Goal: Information Seeking & Learning: Learn about a topic

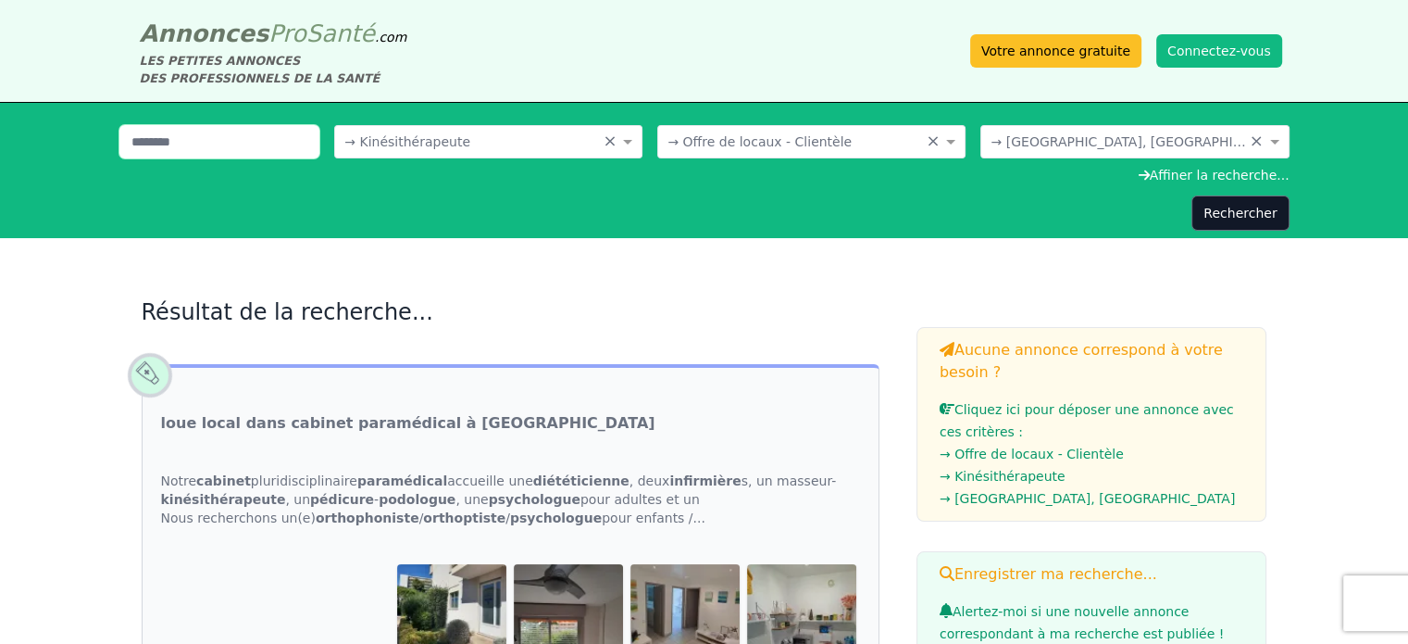
click at [293, 141] on input "********" at bounding box center [219, 141] width 201 height 33
click at [256, 139] on input "********" at bounding box center [219, 141] width 201 height 33
type input "*"
click at [256, 139] on input "text" at bounding box center [219, 141] width 201 height 33
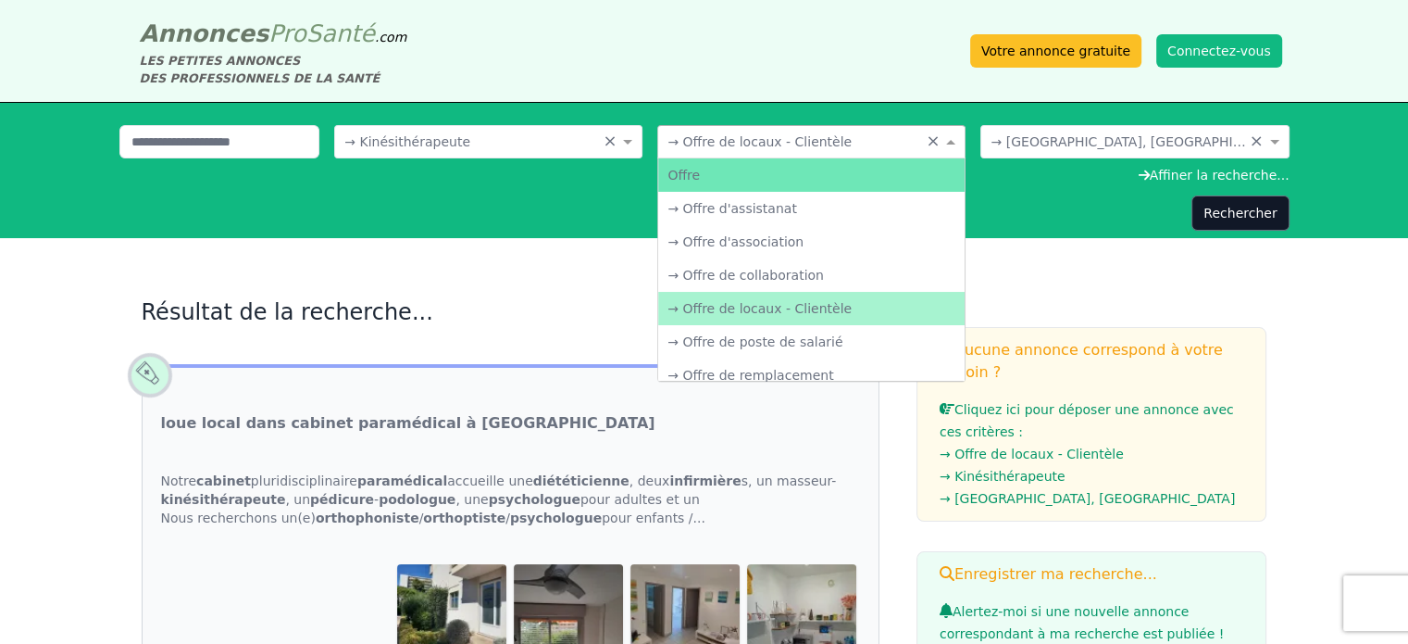
click at [951, 144] on span at bounding box center [953, 141] width 23 height 19
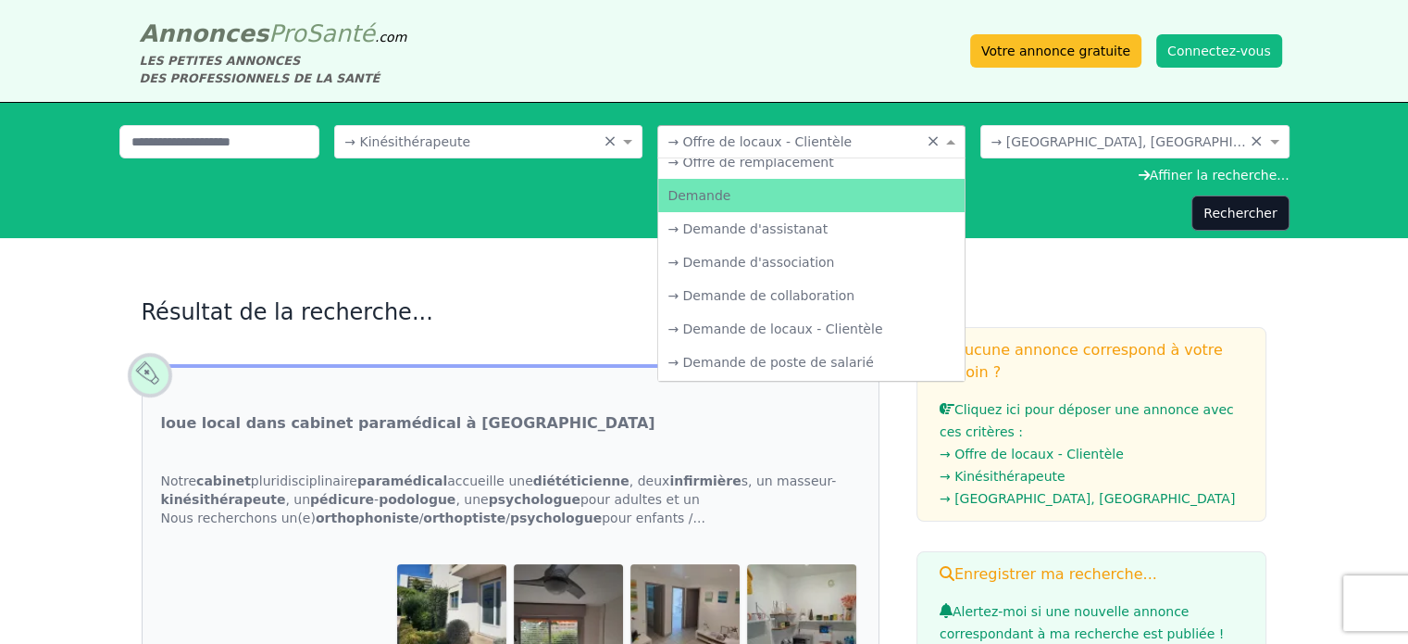
scroll to position [218, 0]
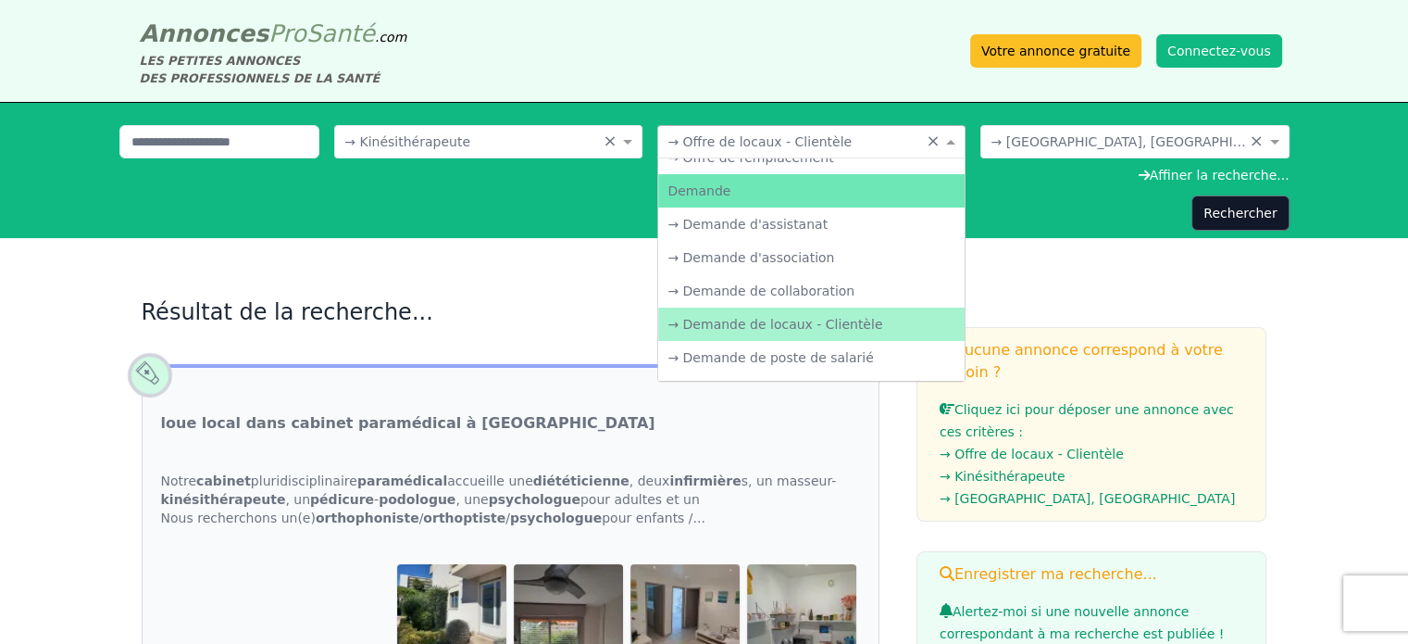
click at [843, 316] on div "→ Demande de locaux - Clientèle" at bounding box center [811, 323] width 307 height 33
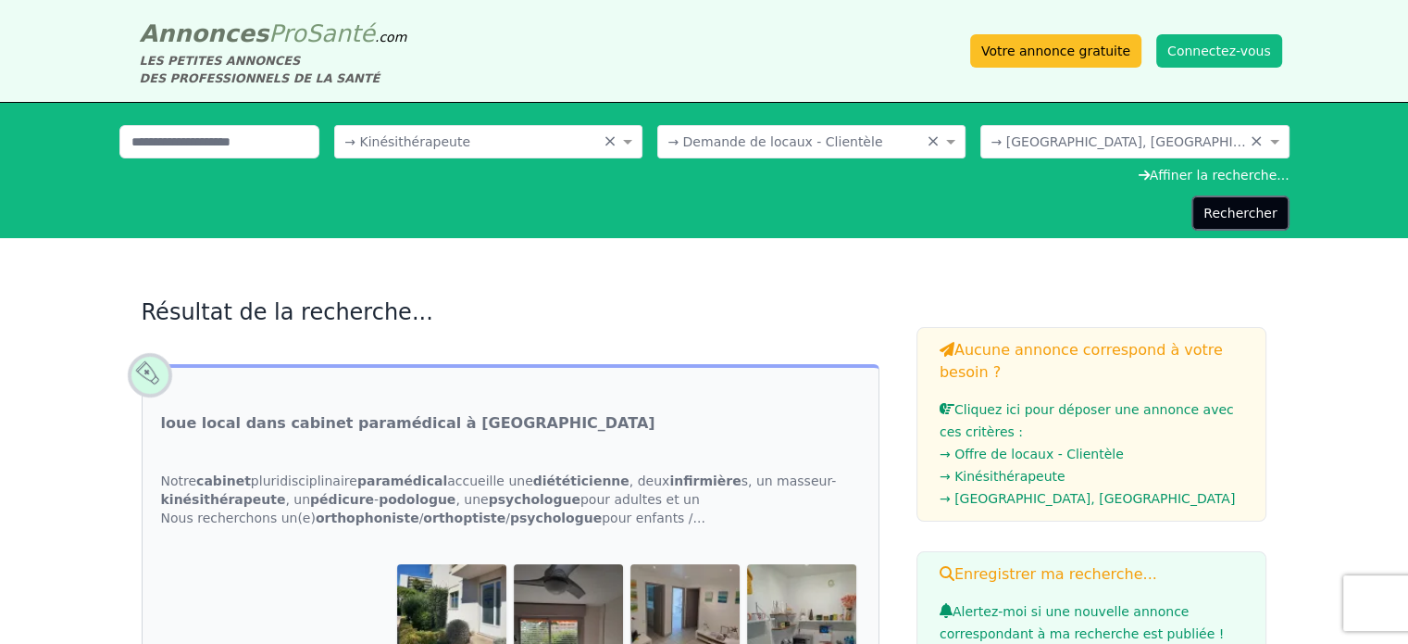
click at [1226, 213] on button "Rechercher" at bounding box center [1240, 212] width 97 height 35
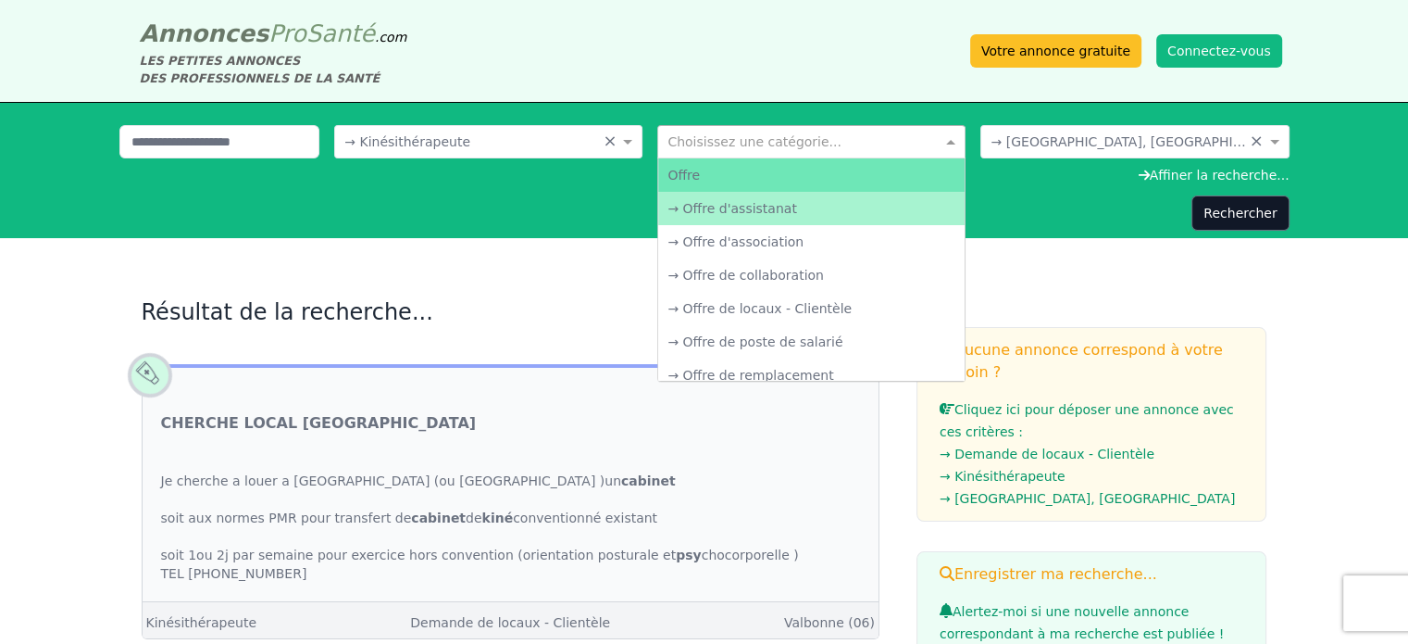
click at [890, 133] on input "text" at bounding box center [793, 140] width 251 height 19
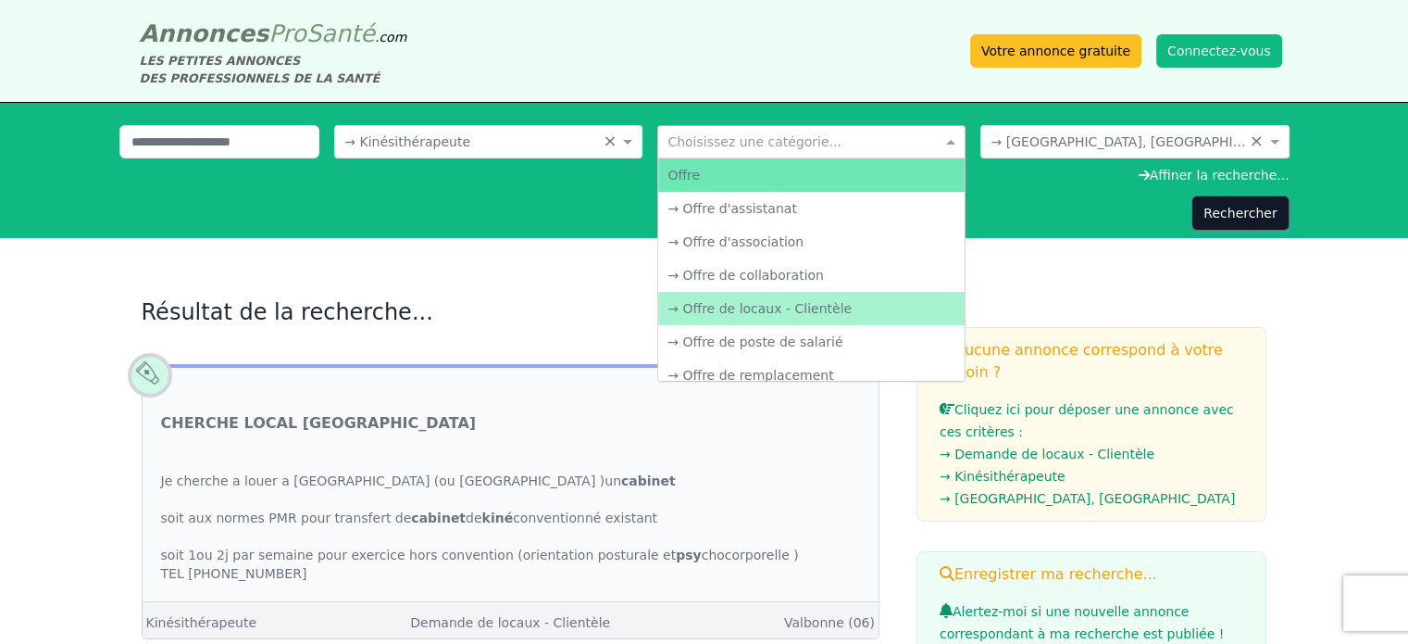
click at [819, 300] on div "→ Offre de locaux - Clientèle" at bounding box center [811, 308] width 307 height 33
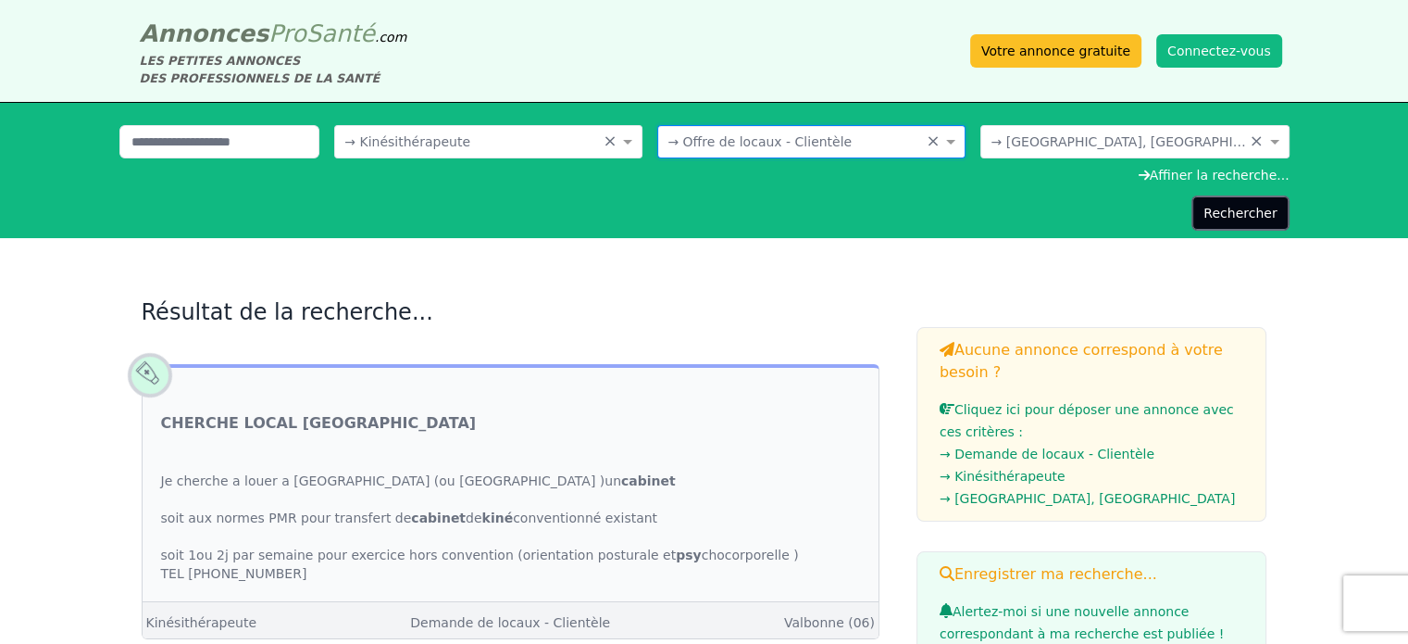
click at [1226, 207] on button "Rechercher" at bounding box center [1240, 212] width 97 height 35
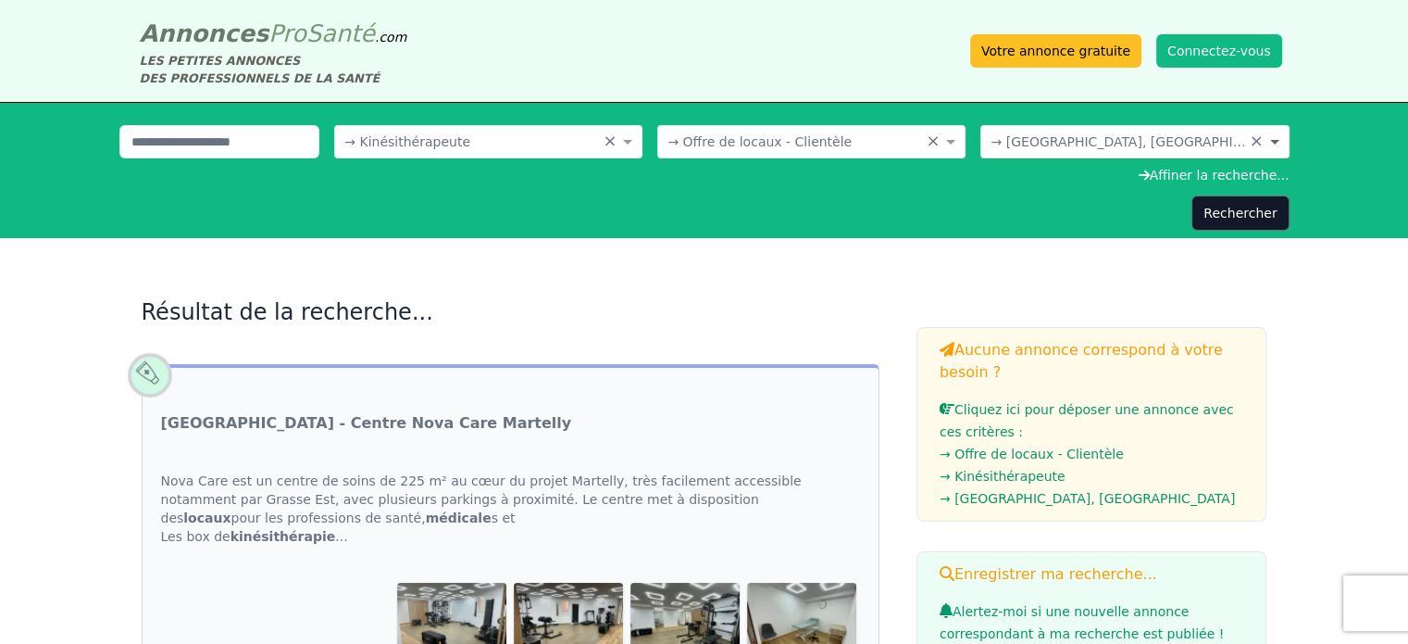
click at [1274, 144] on span at bounding box center [1277, 141] width 23 height 19
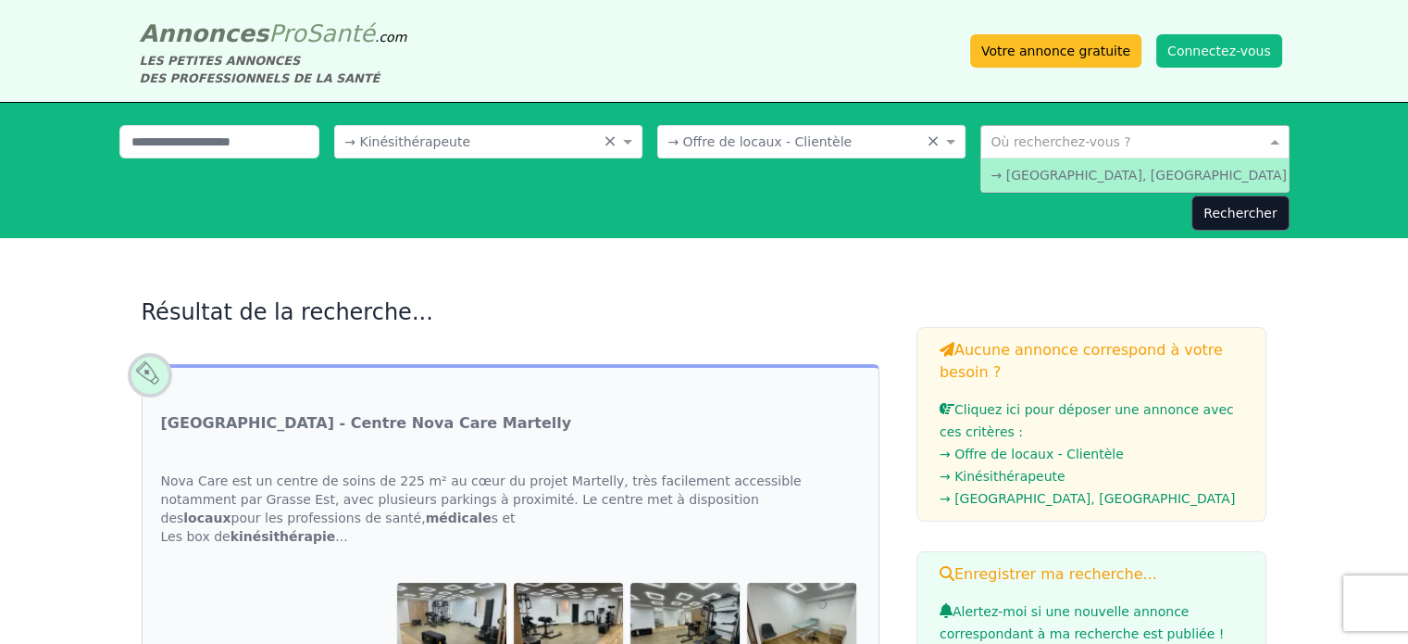
click at [1215, 138] on input "text" at bounding box center [1116, 140] width 251 height 19
click at [1082, 131] on input "text" at bounding box center [1116, 140] width 251 height 19
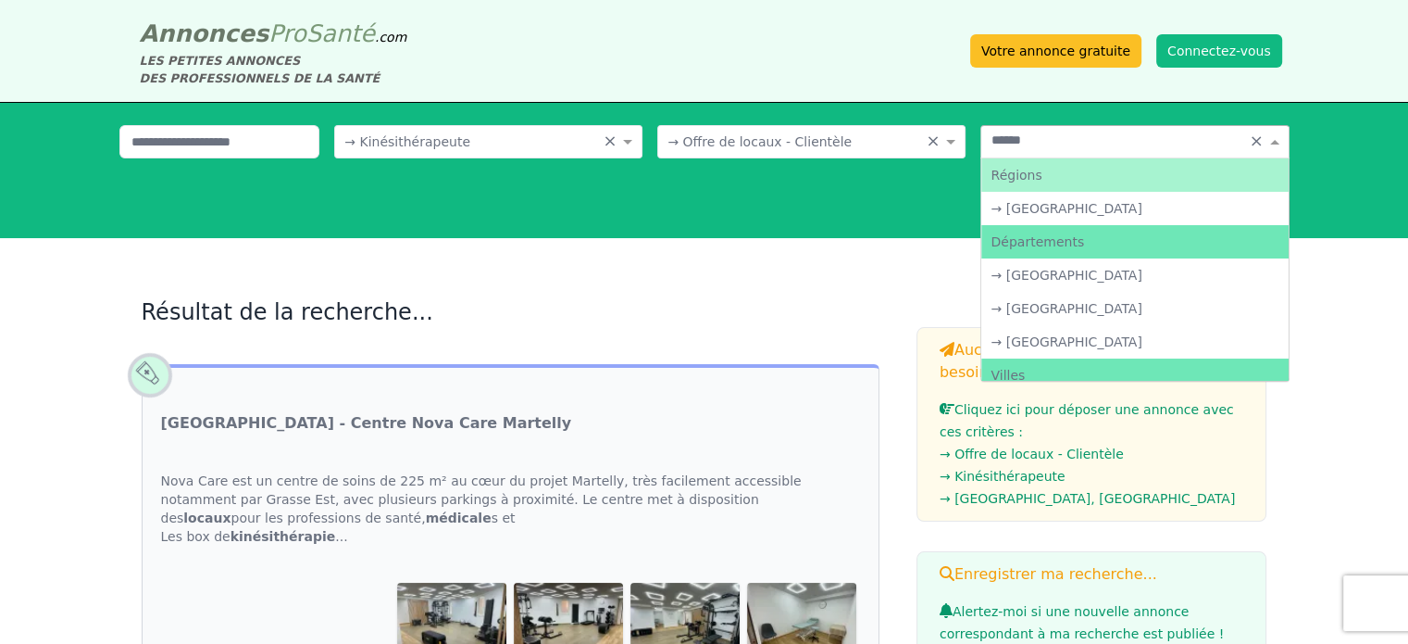
type input "*******"
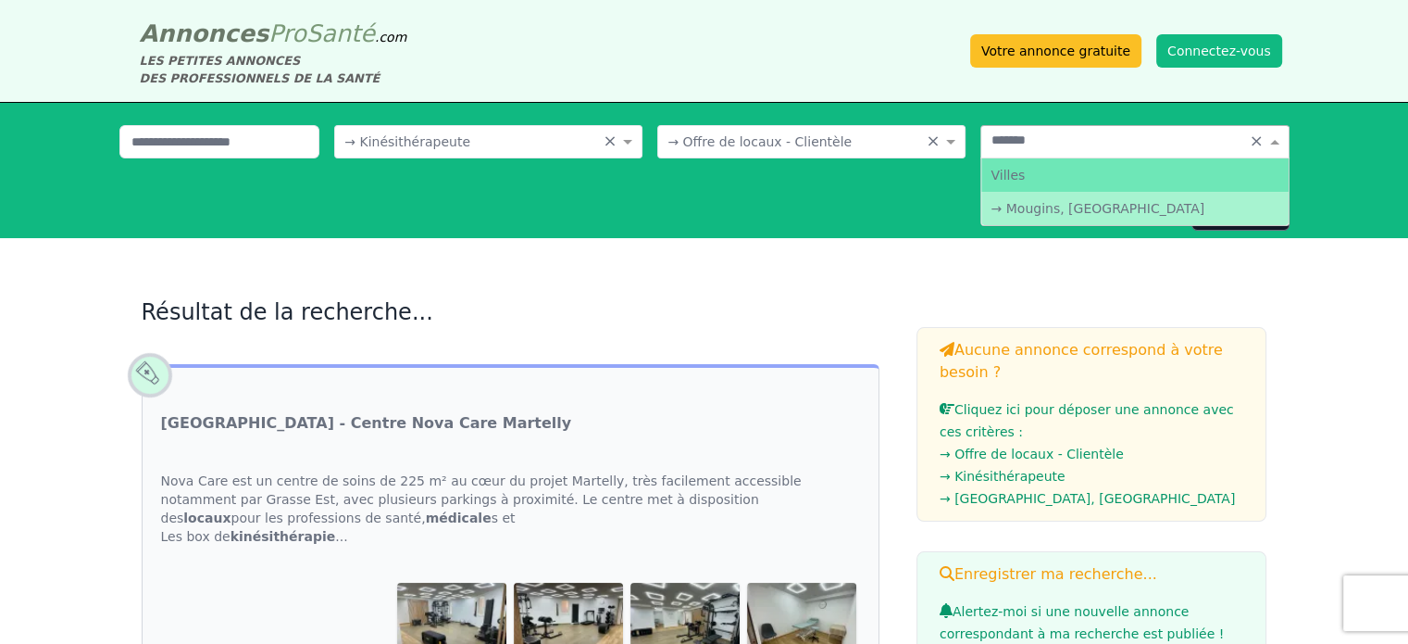
click at [1066, 204] on div "→ Mougins, [GEOGRAPHIC_DATA]" at bounding box center [1135, 208] width 307 height 33
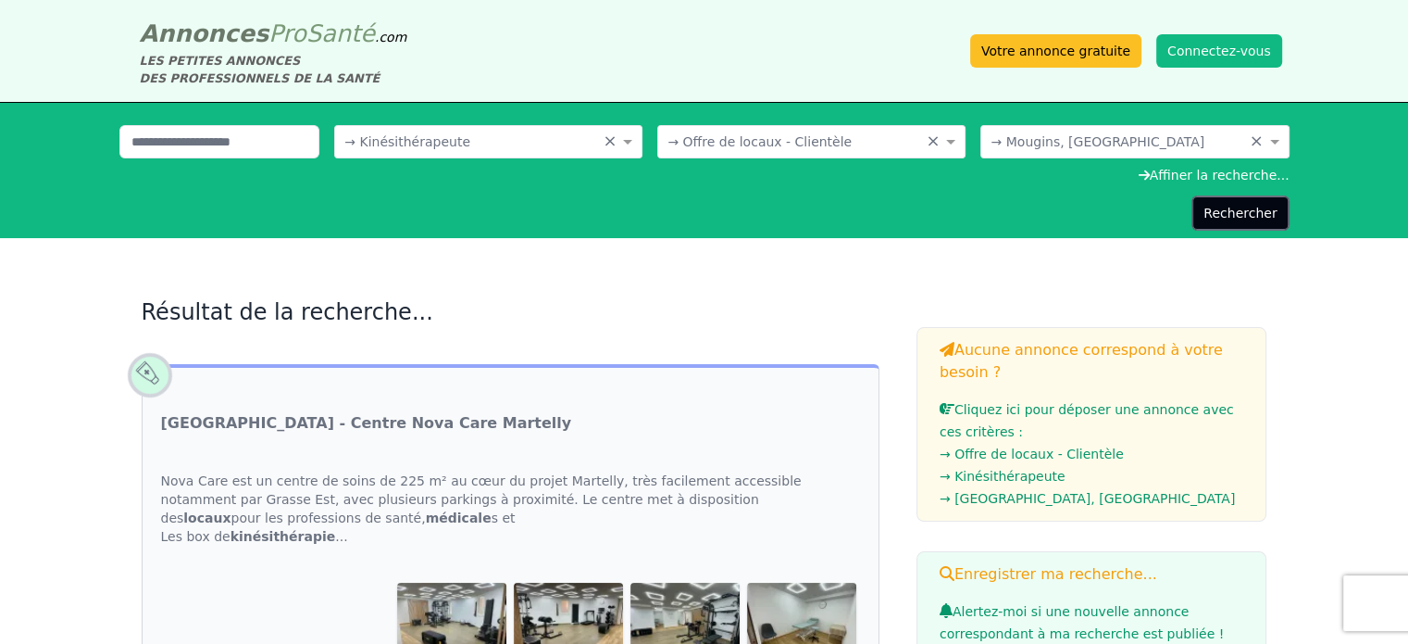
click at [1252, 204] on button "Rechercher" at bounding box center [1240, 212] width 97 height 35
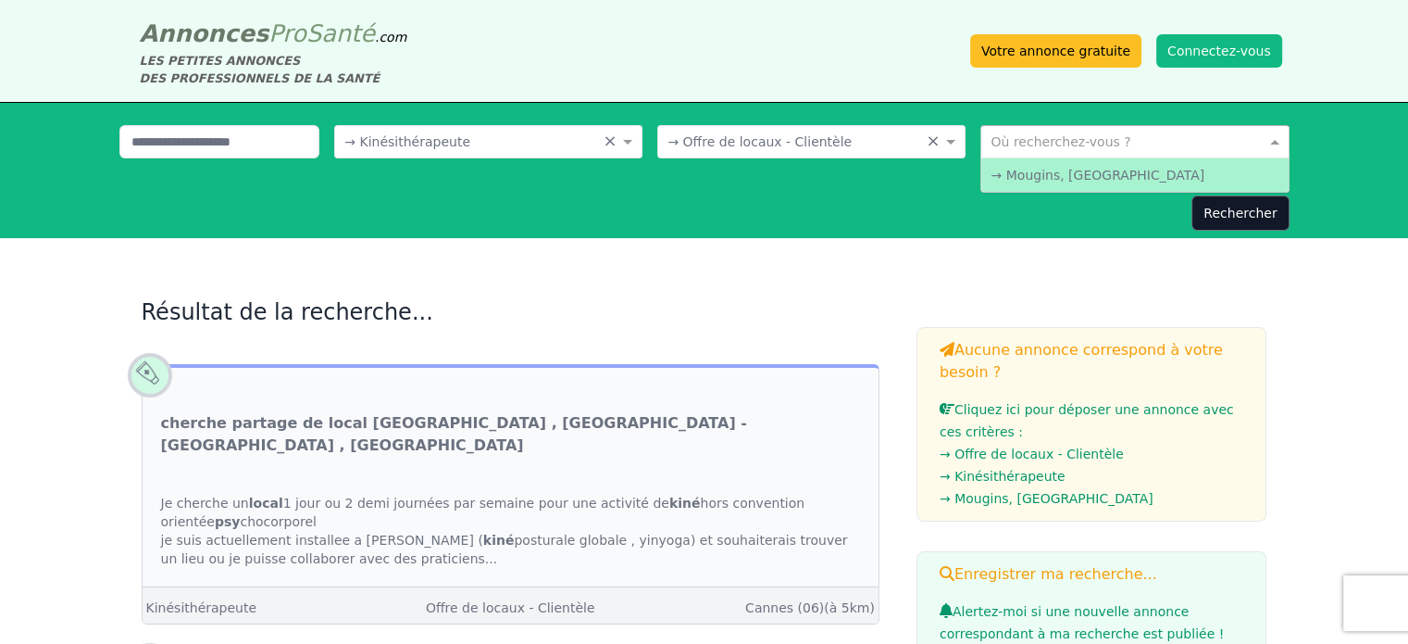
click at [1120, 140] on input "text" at bounding box center [1116, 140] width 251 height 19
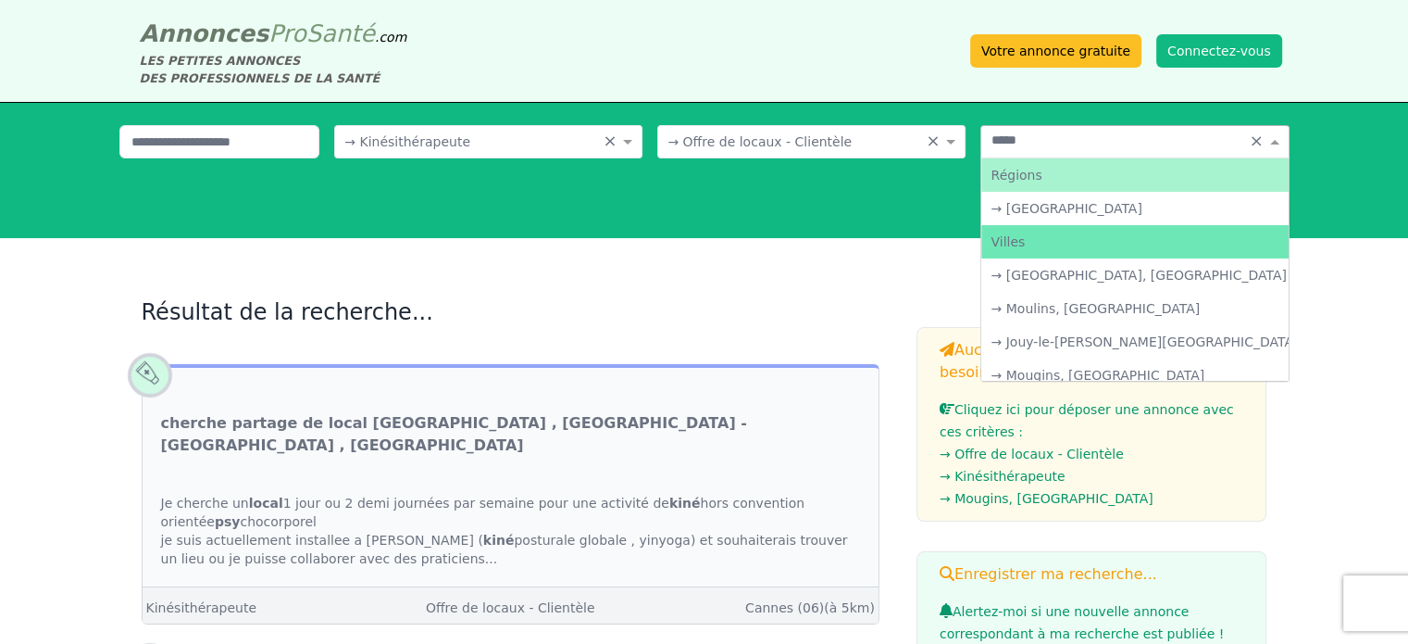
type input "******"
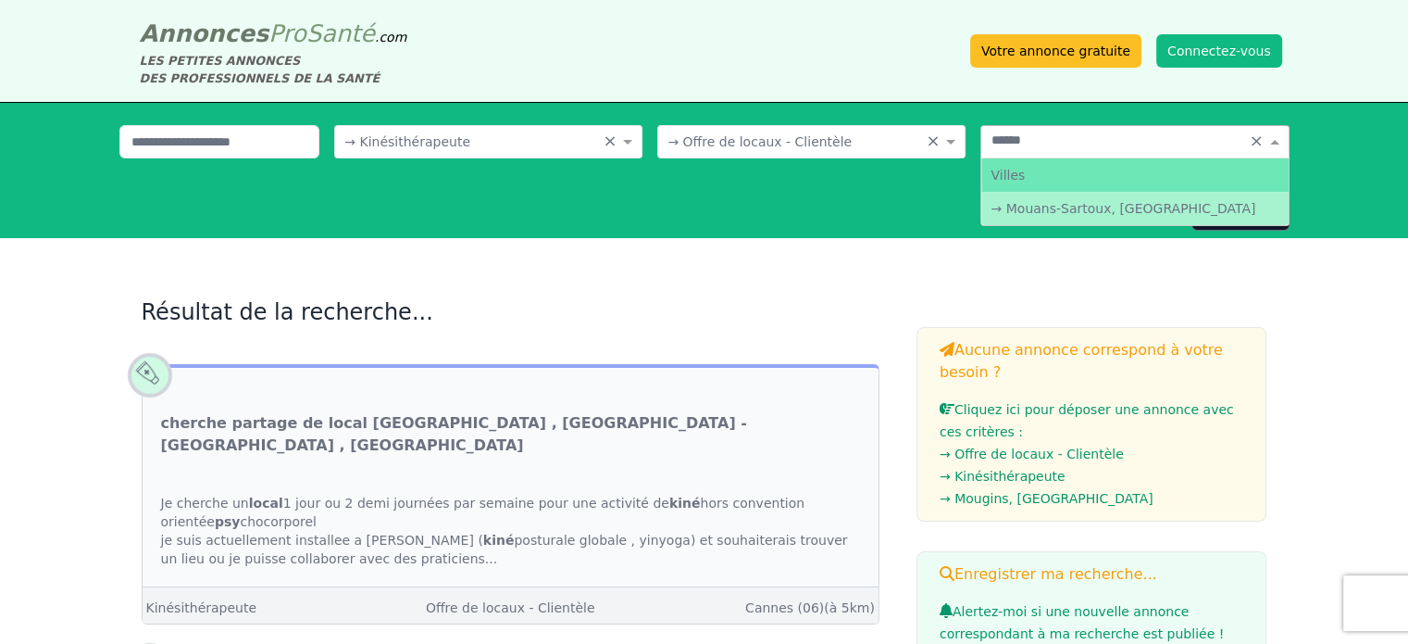
click at [1082, 214] on div "→ Mouans-Sartoux, [GEOGRAPHIC_DATA]" at bounding box center [1135, 208] width 307 height 33
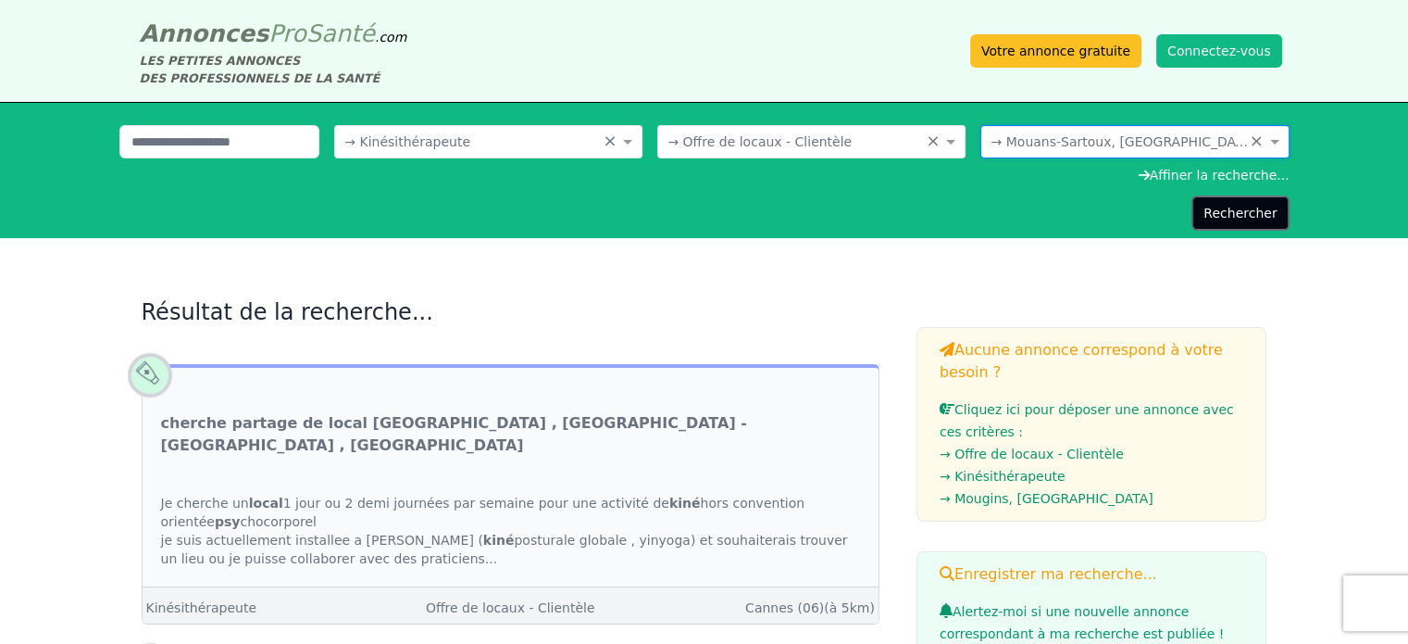
click at [1226, 216] on button "Rechercher" at bounding box center [1240, 212] width 97 height 35
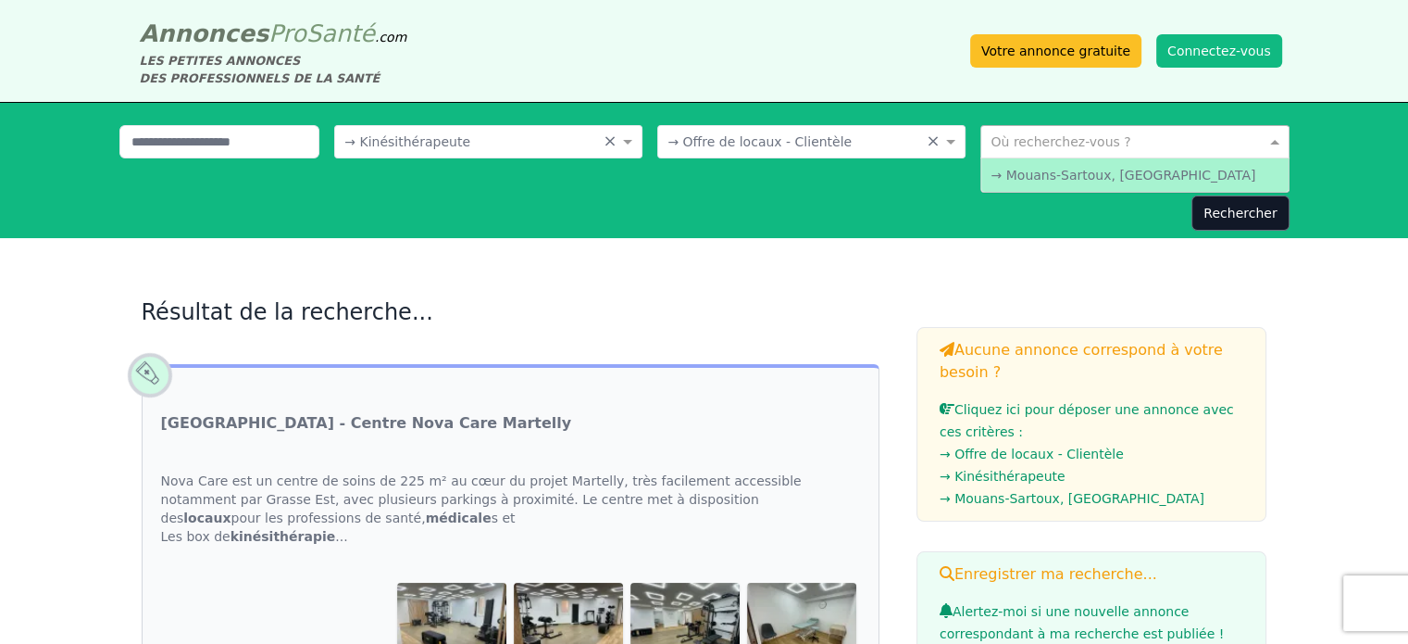
click at [1115, 136] on input "text" at bounding box center [1116, 140] width 251 height 19
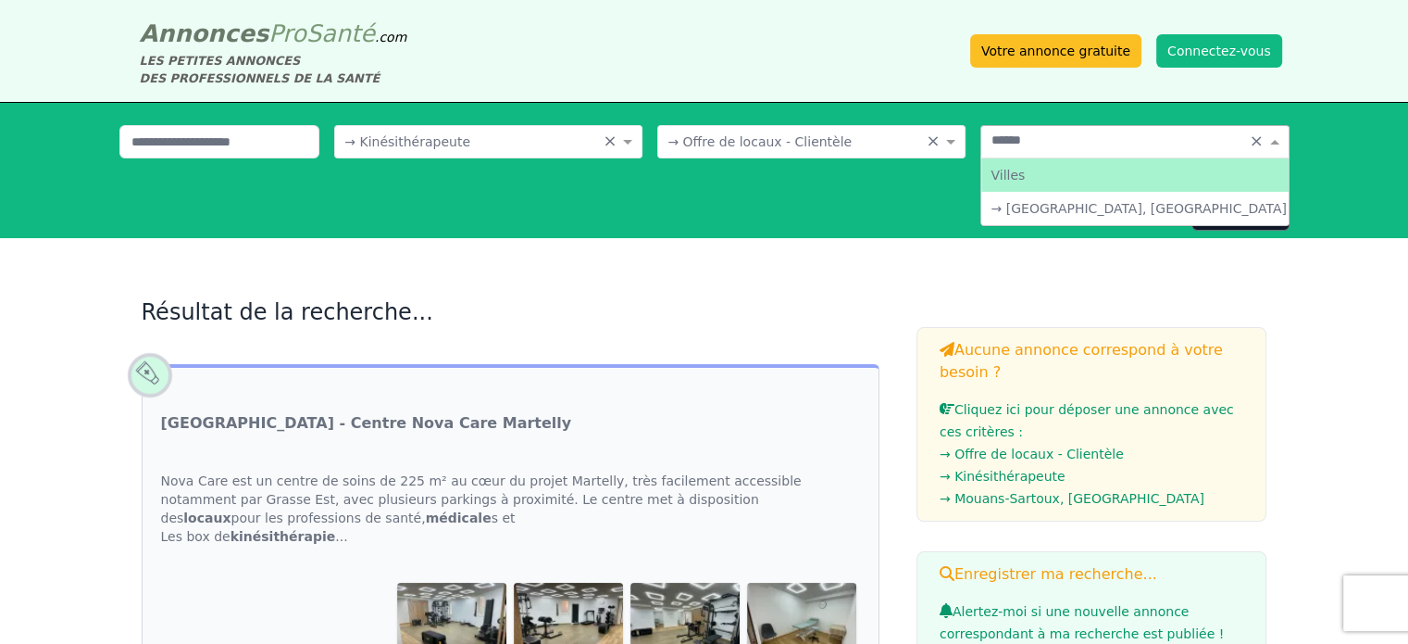
type input "*******"
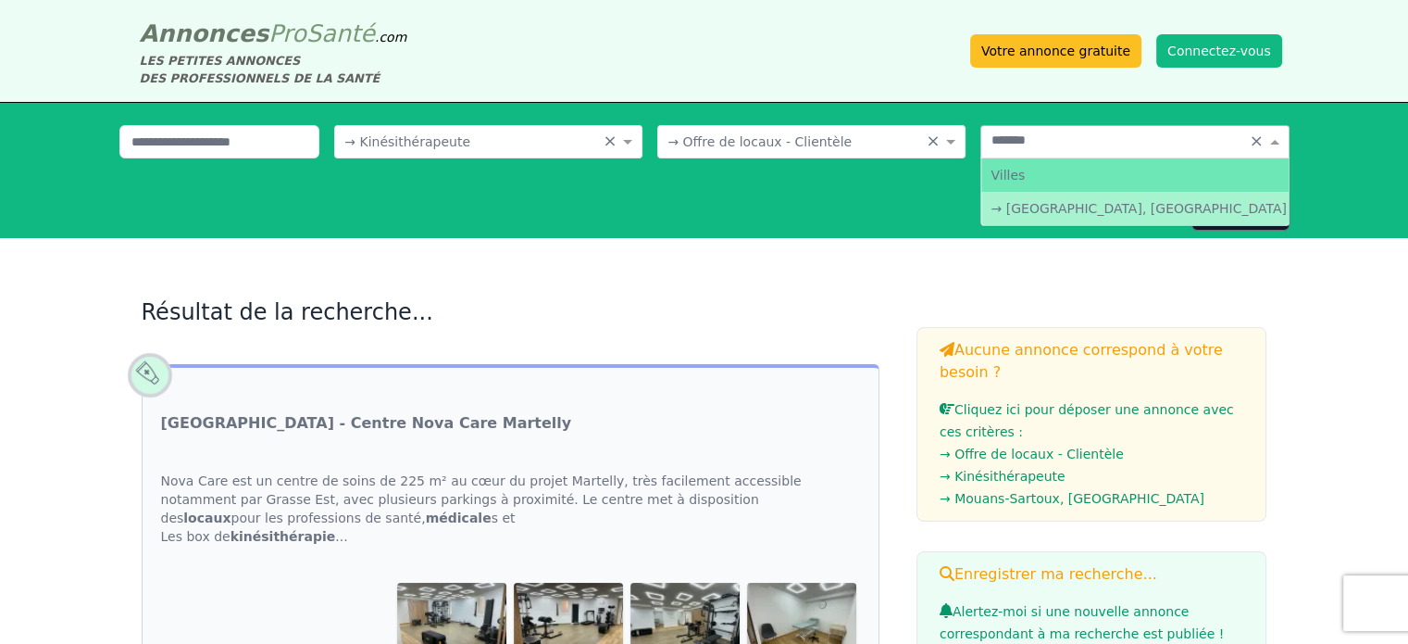
click at [1119, 211] on div "→ [GEOGRAPHIC_DATA], [GEOGRAPHIC_DATA]" at bounding box center [1135, 208] width 307 height 33
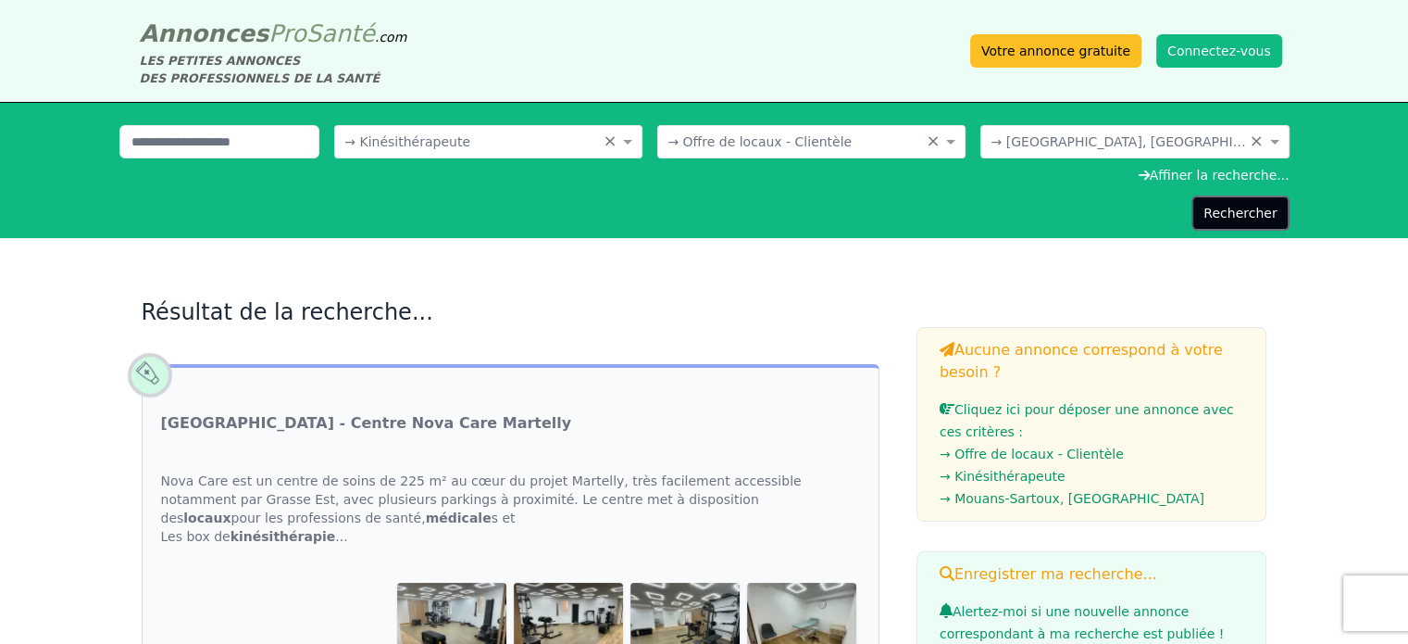
click at [1254, 211] on button "Rechercher" at bounding box center [1240, 212] width 97 height 35
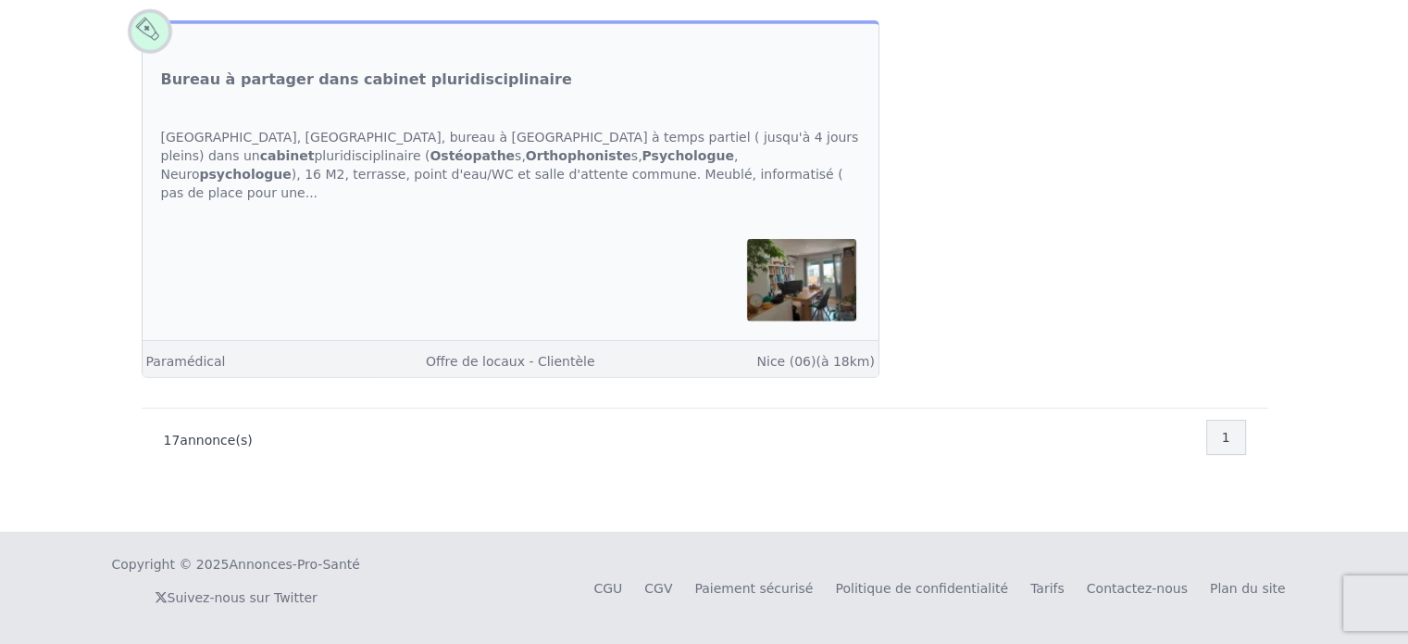
scroll to position [6425, 0]
